Goal: Download file/media

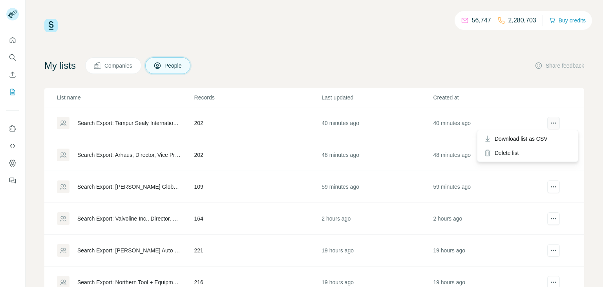
click at [553, 119] on icon "actions" at bounding box center [554, 123] width 8 height 8
click at [537, 136] on span "Download list as CSV" at bounding box center [521, 139] width 53 height 8
